Goal: Information Seeking & Learning: Understand process/instructions

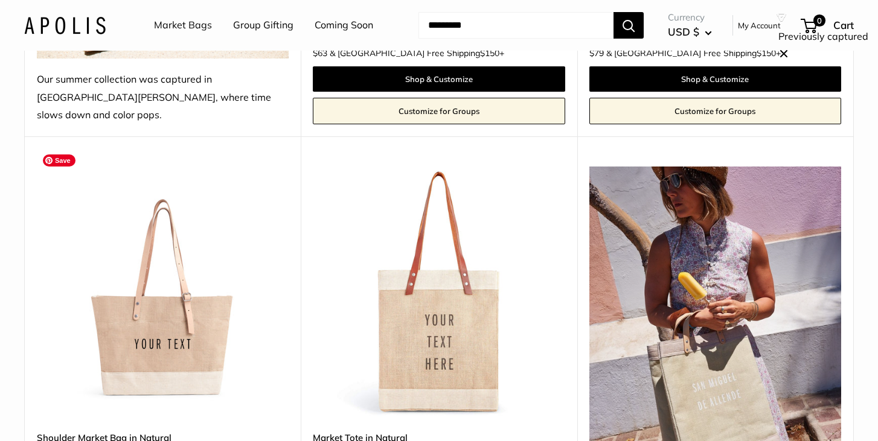
scroll to position [652, 0]
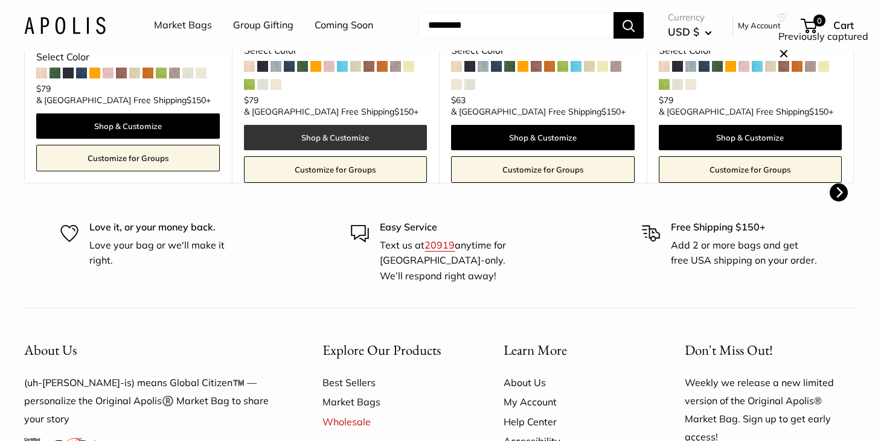
scroll to position [536, 0]
